Goal: Transaction & Acquisition: Book appointment/travel/reservation

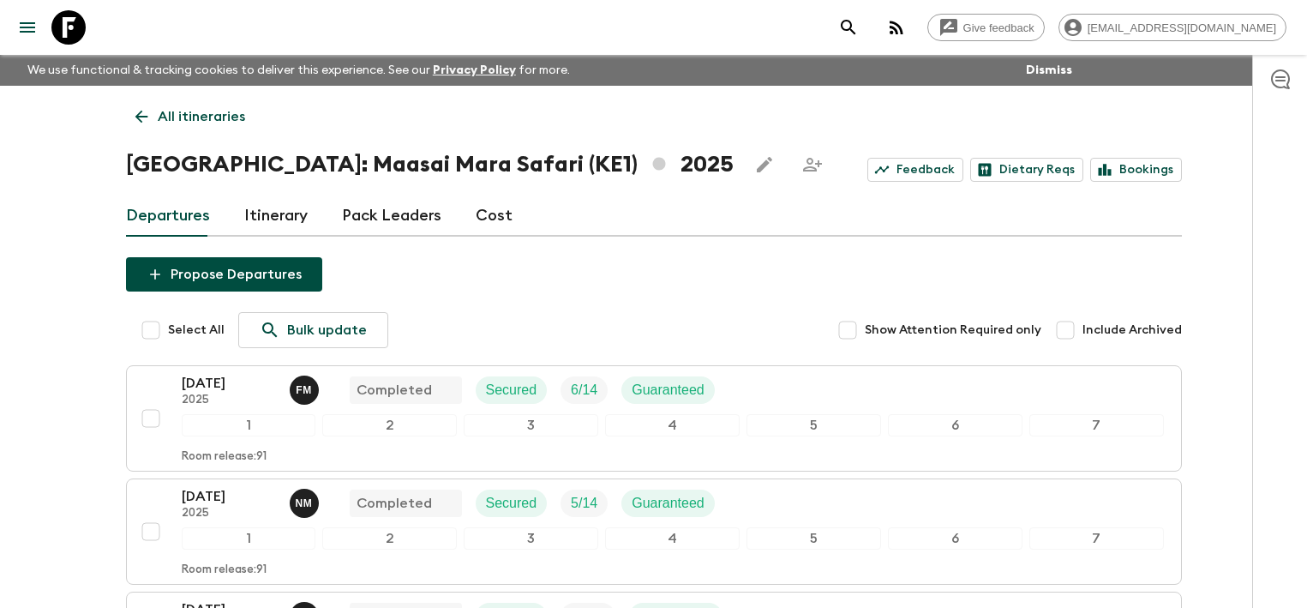
scroll to position [371, 0]
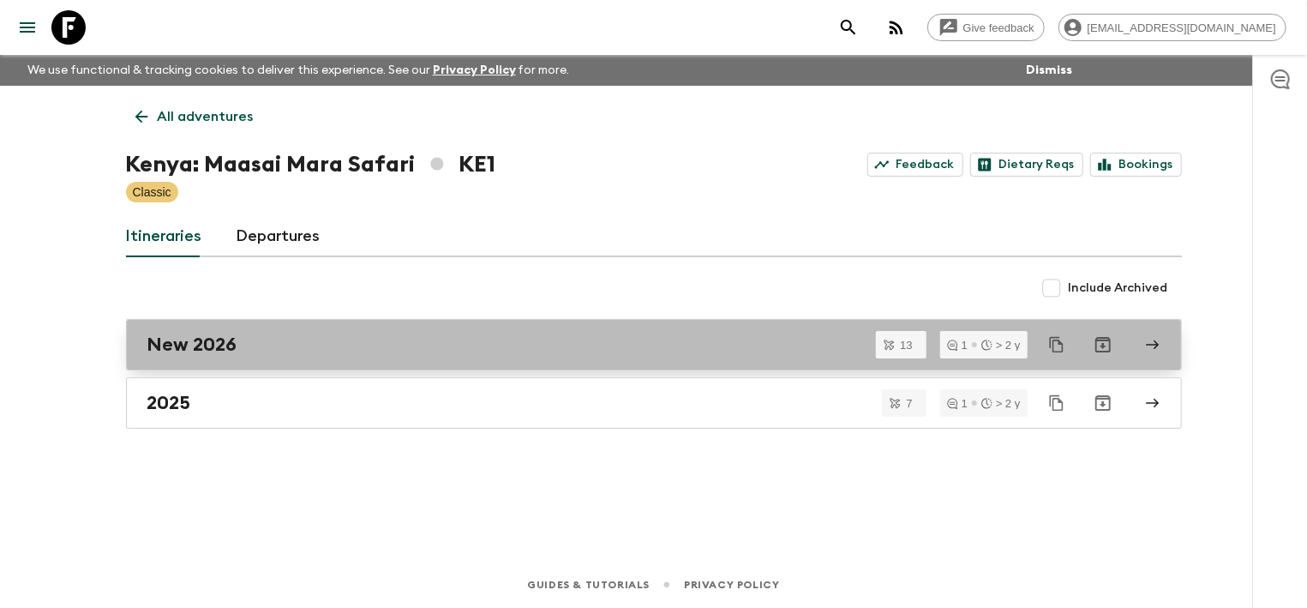
click at [194, 338] on h2 "New 2026" at bounding box center [192, 344] width 90 height 22
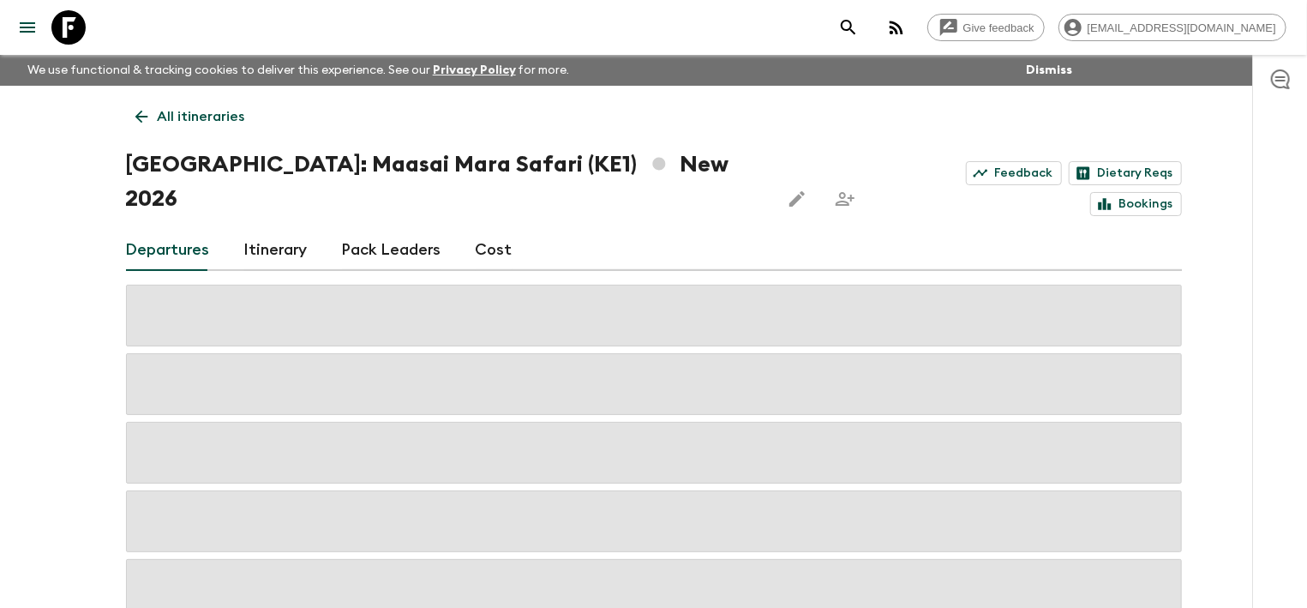
click at [478, 230] on link "Cost" at bounding box center [494, 250] width 37 height 41
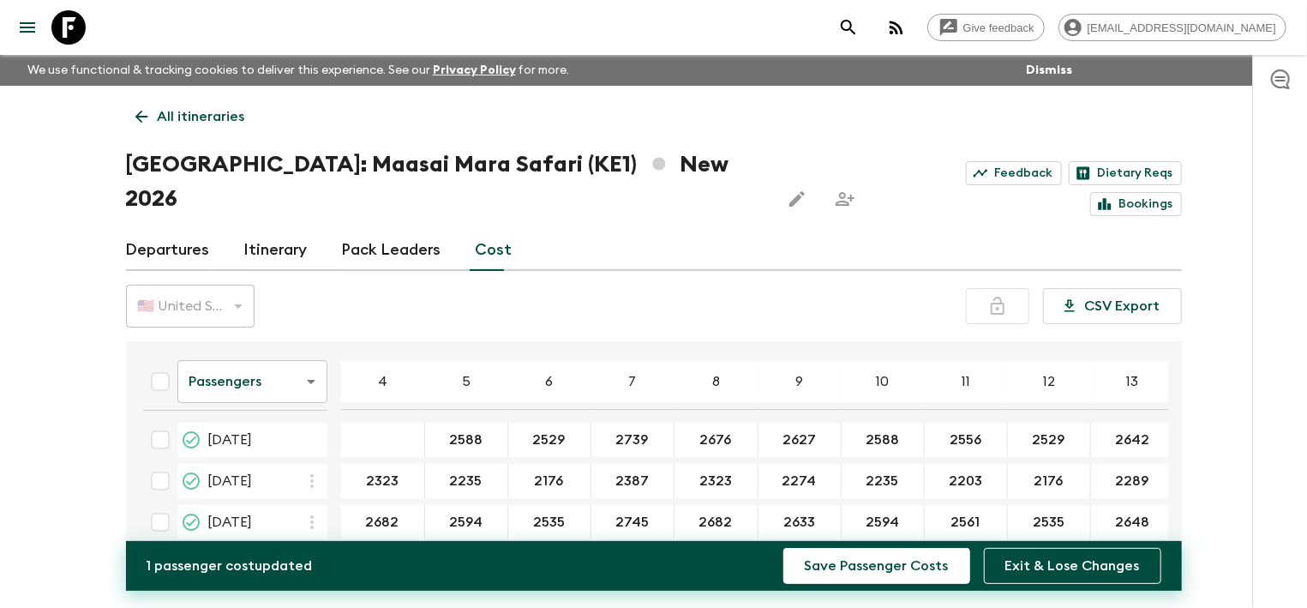
click at [761, 285] on div "🇺🇸 United States Dollar (USD) USD ​ CSV Export" at bounding box center [654, 306] width 1056 height 43
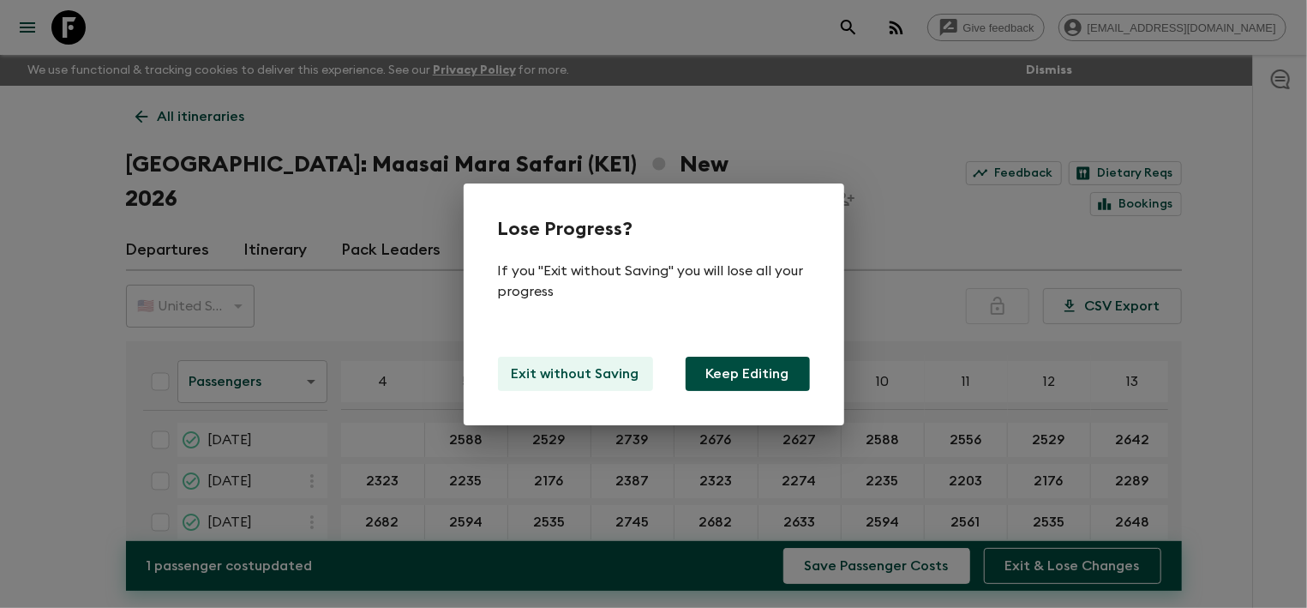
click at [605, 374] on p "Exit without Saving" at bounding box center [576, 373] width 128 height 21
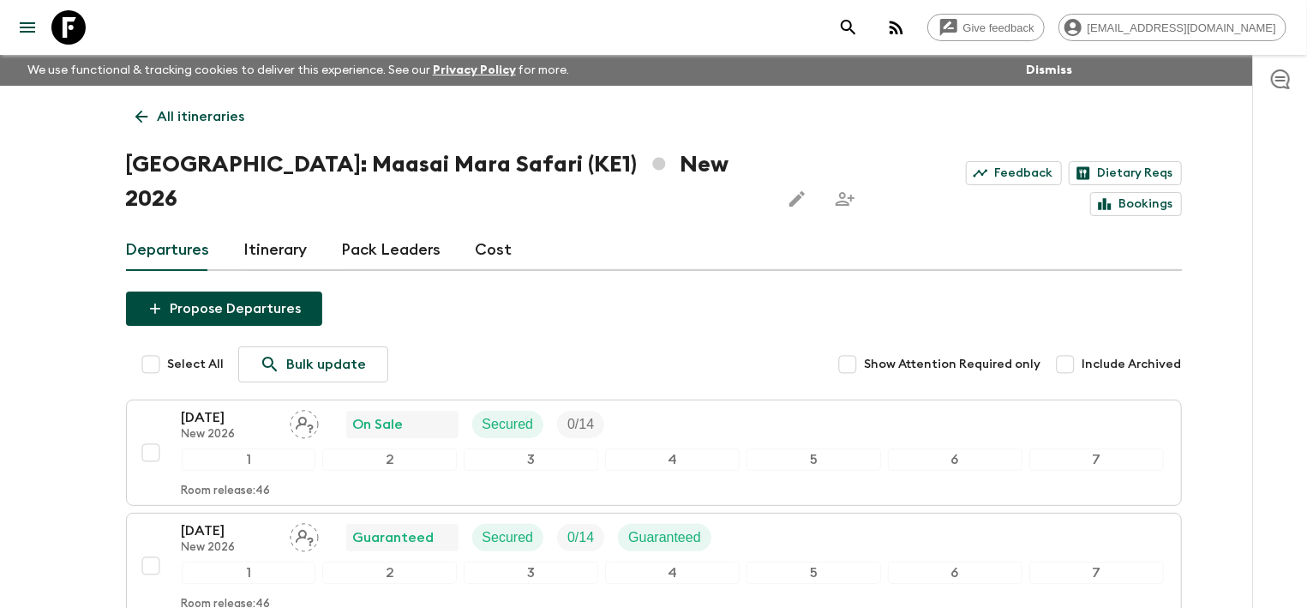
click at [501, 233] on link "Cost" at bounding box center [494, 250] width 37 height 41
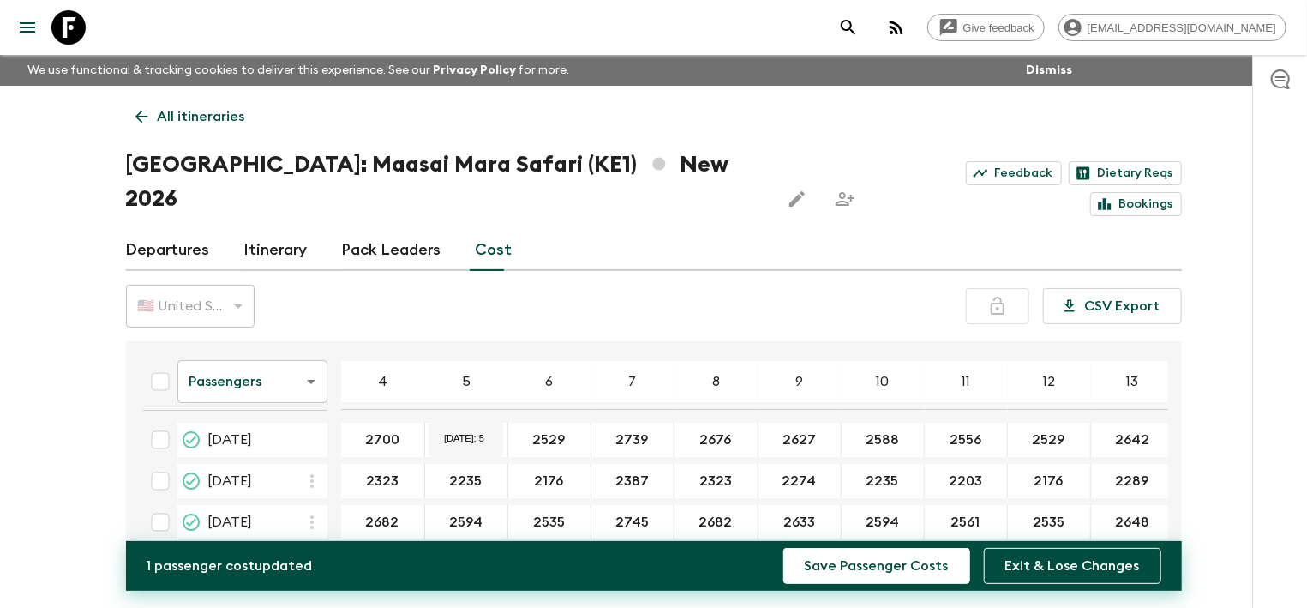
type input "2700"
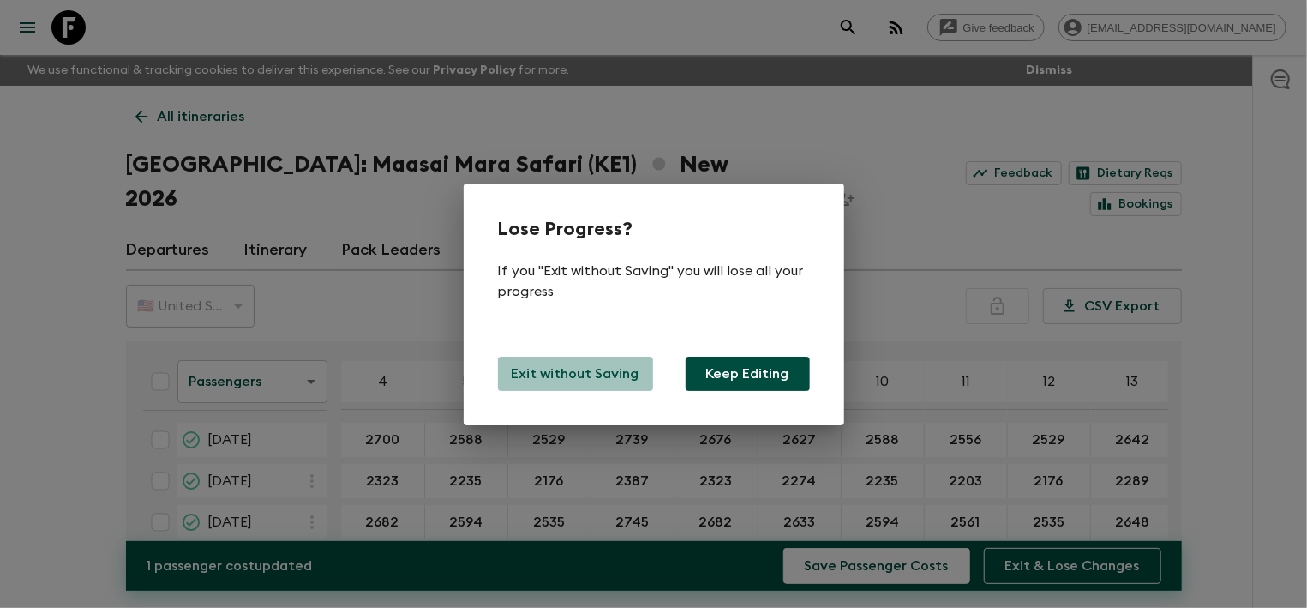
click at [575, 370] on p "Exit without Saving" at bounding box center [576, 373] width 128 height 21
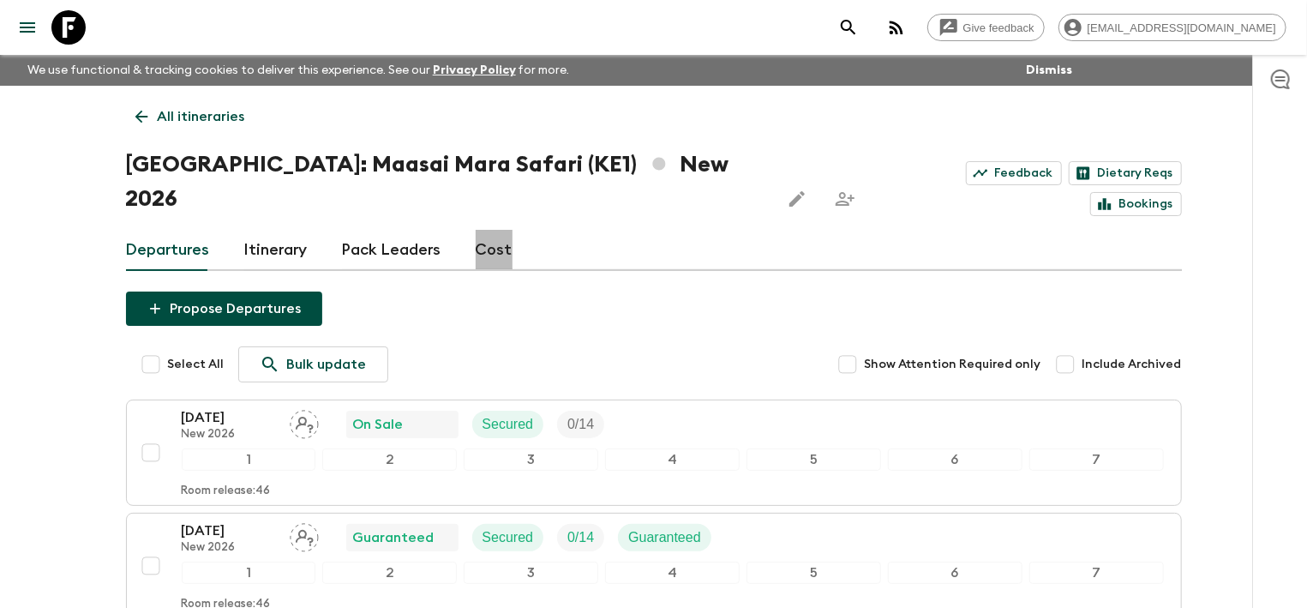
click at [492, 230] on link "Cost" at bounding box center [494, 250] width 37 height 41
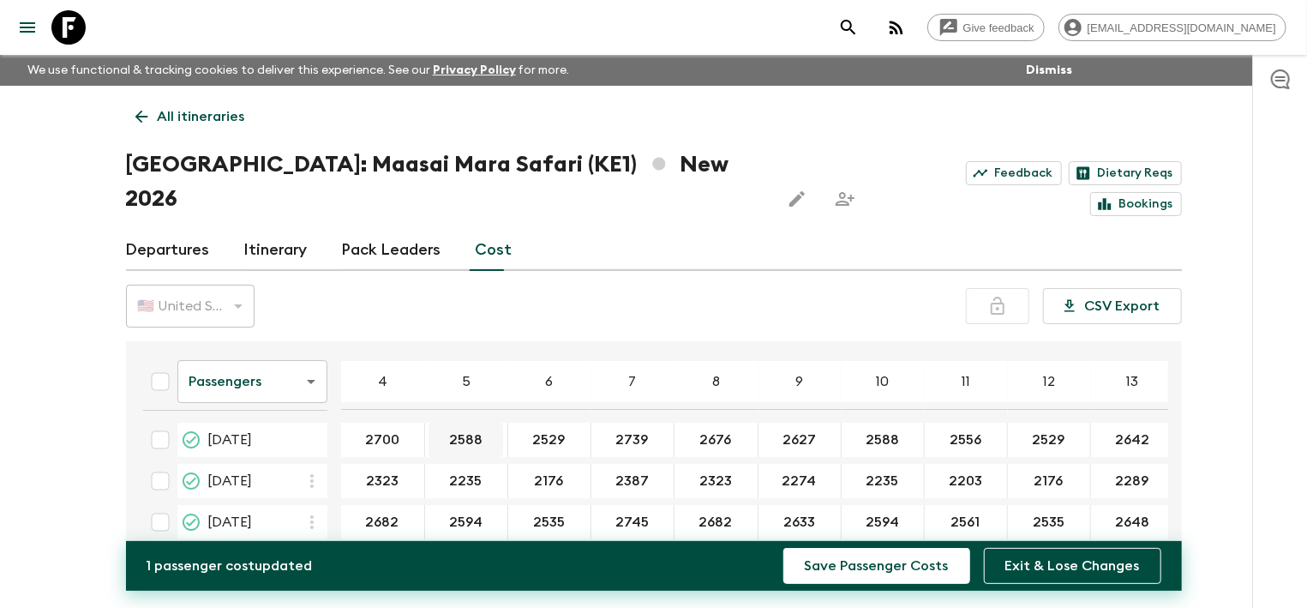
type input "2700"
type input "2612"
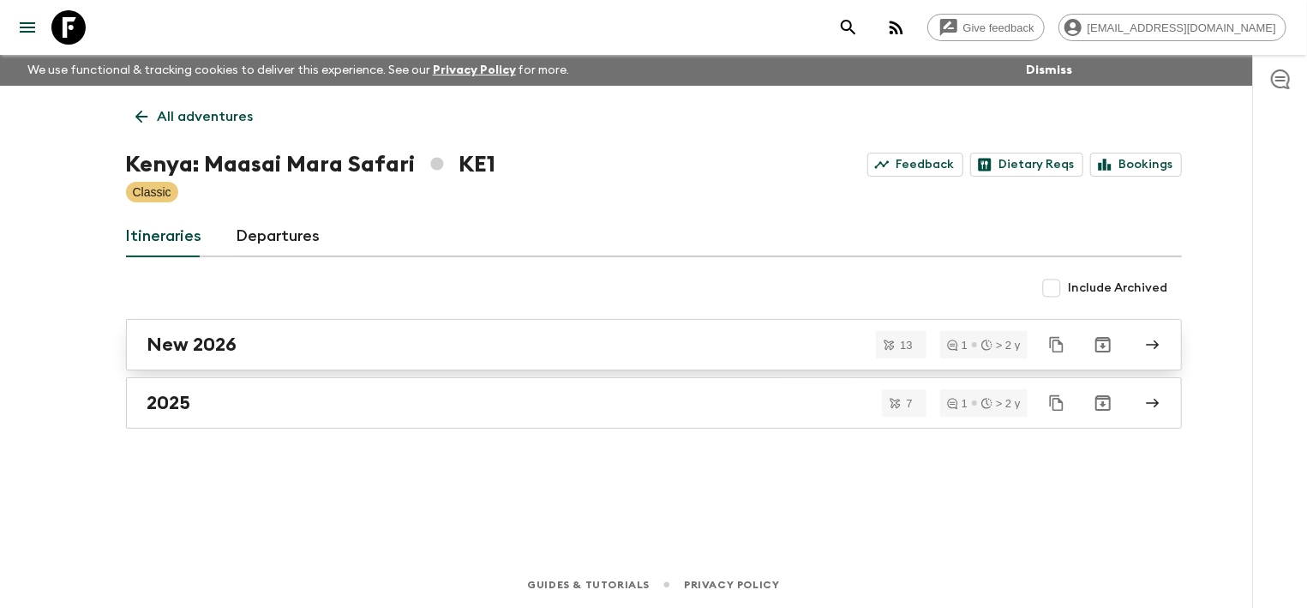
click at [198, 328] on link "New 2026" at bounding box center [654, 344] width 1056 height 51
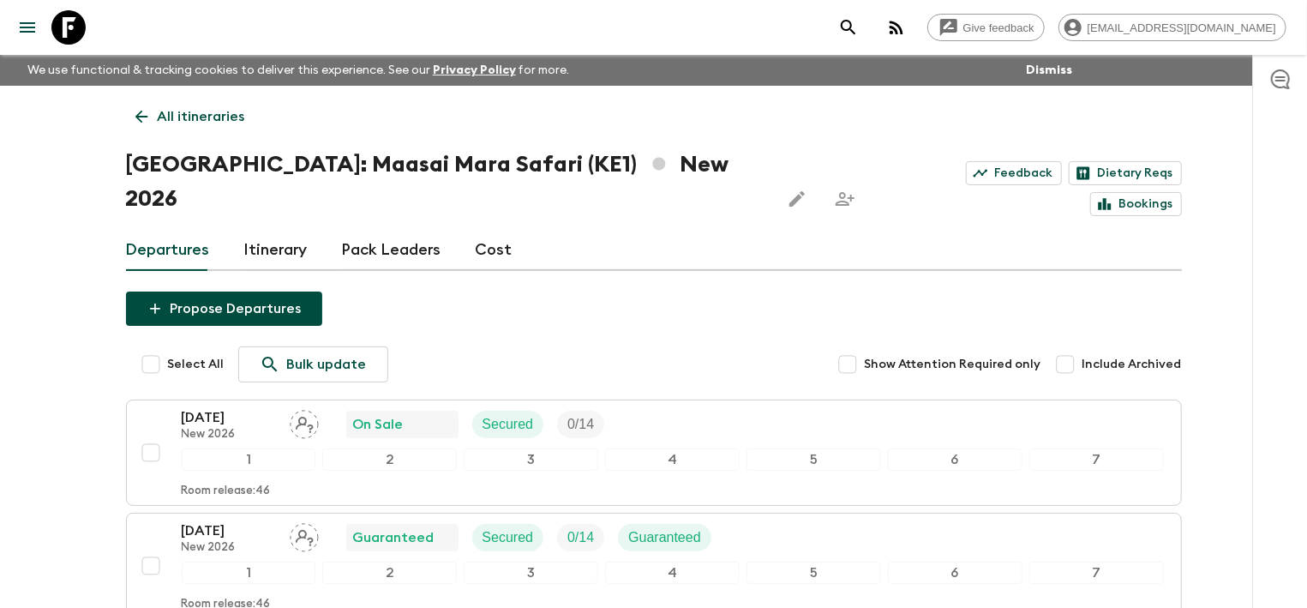
click at [498, 230] on link "Cost" at bounding box center [494, 250] width 37 height 41
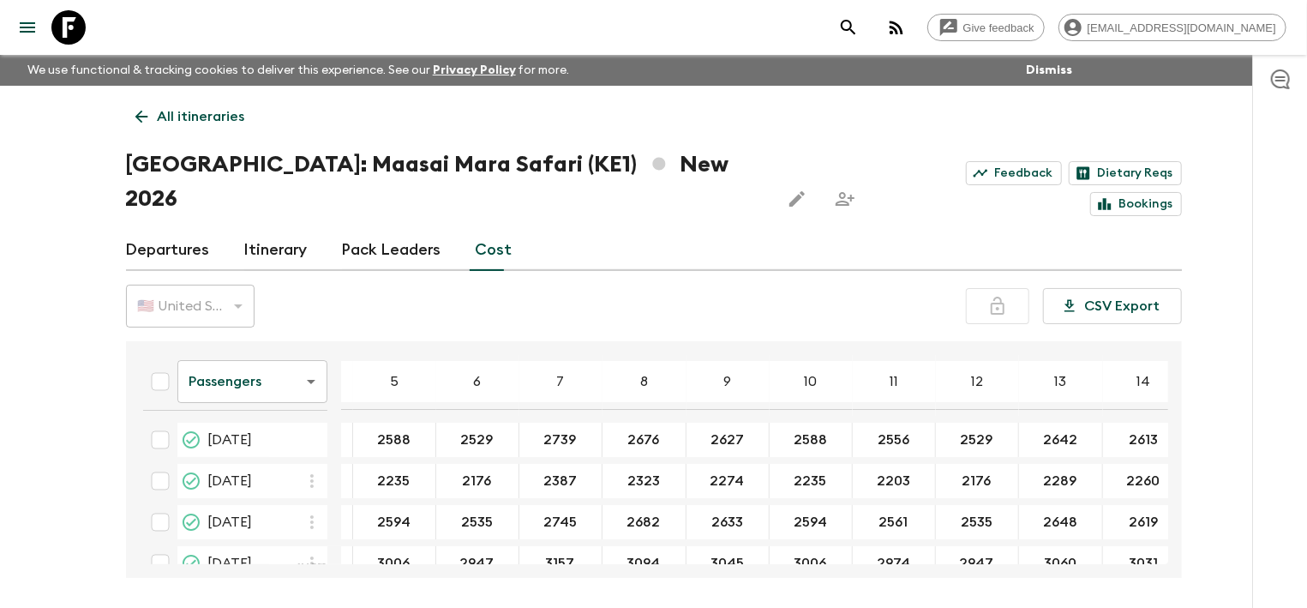
scroll to position [0, 96]
